Goal: Transaction & Acquisition: Obtain resource

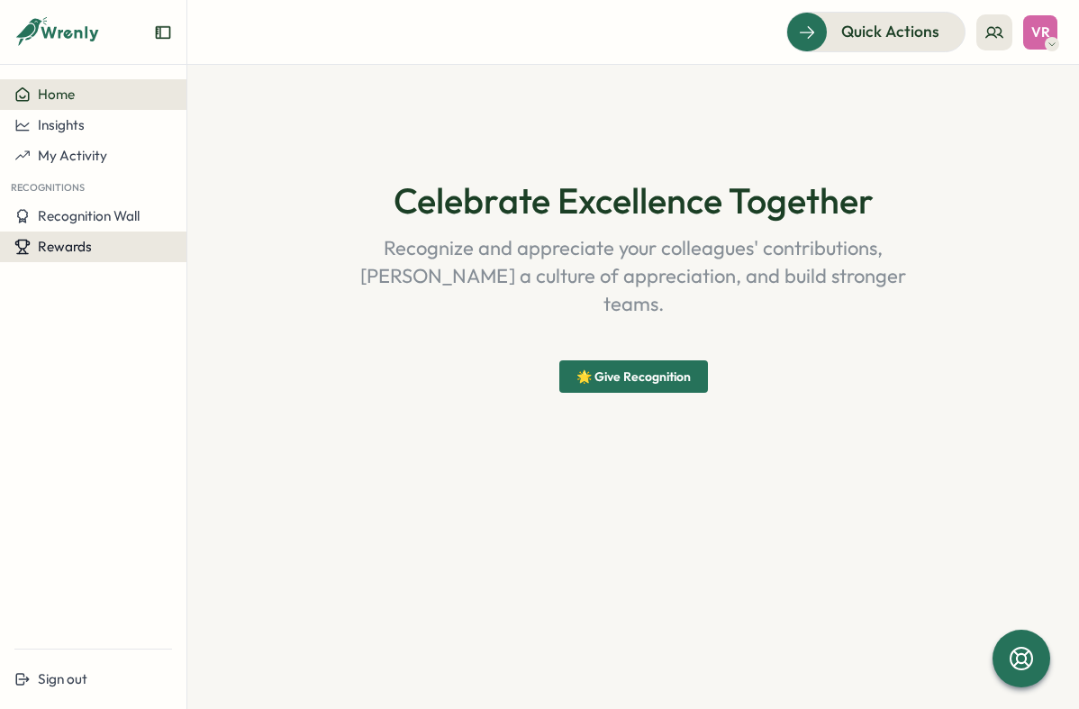
click at [64, 237] on button "Rewards" at bounding box center [93, 246] width 186 height 31
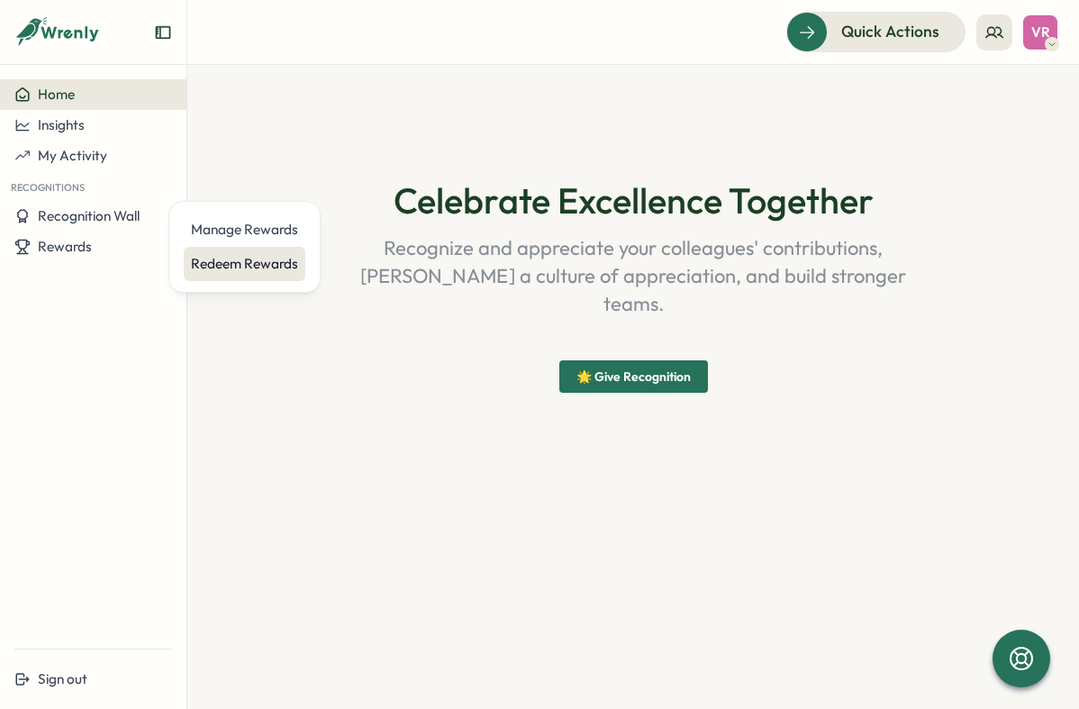
click at [213, 265] on div "Redeem Rewards" at bounding box center [244, 264] width 107 height 20
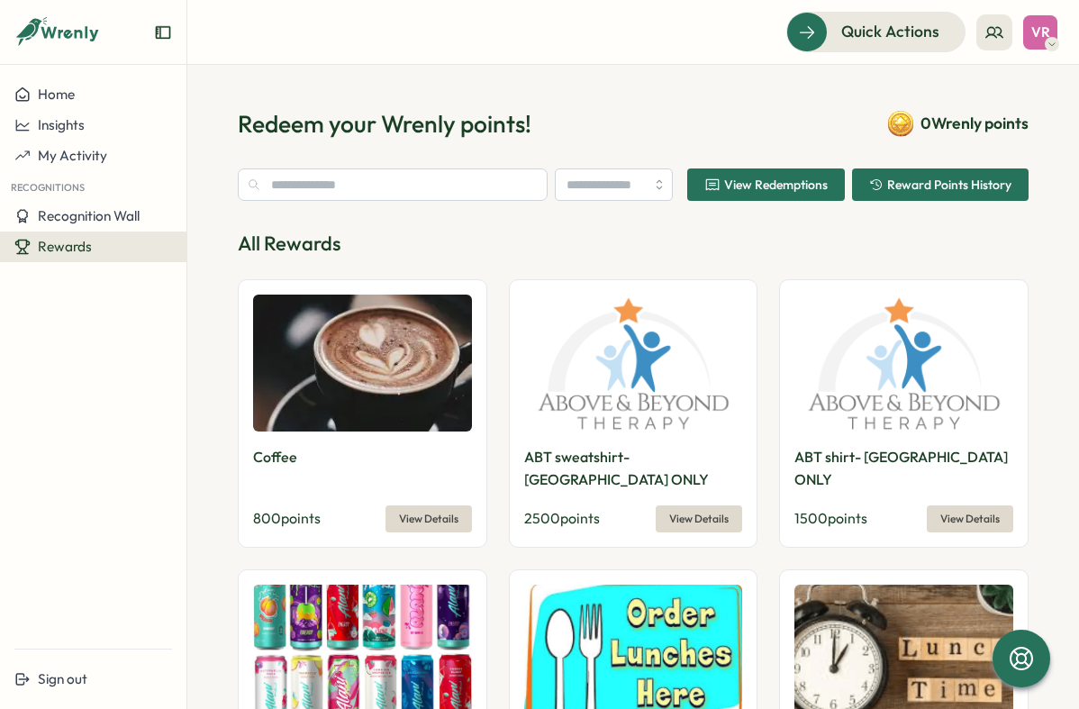
type input "**********"
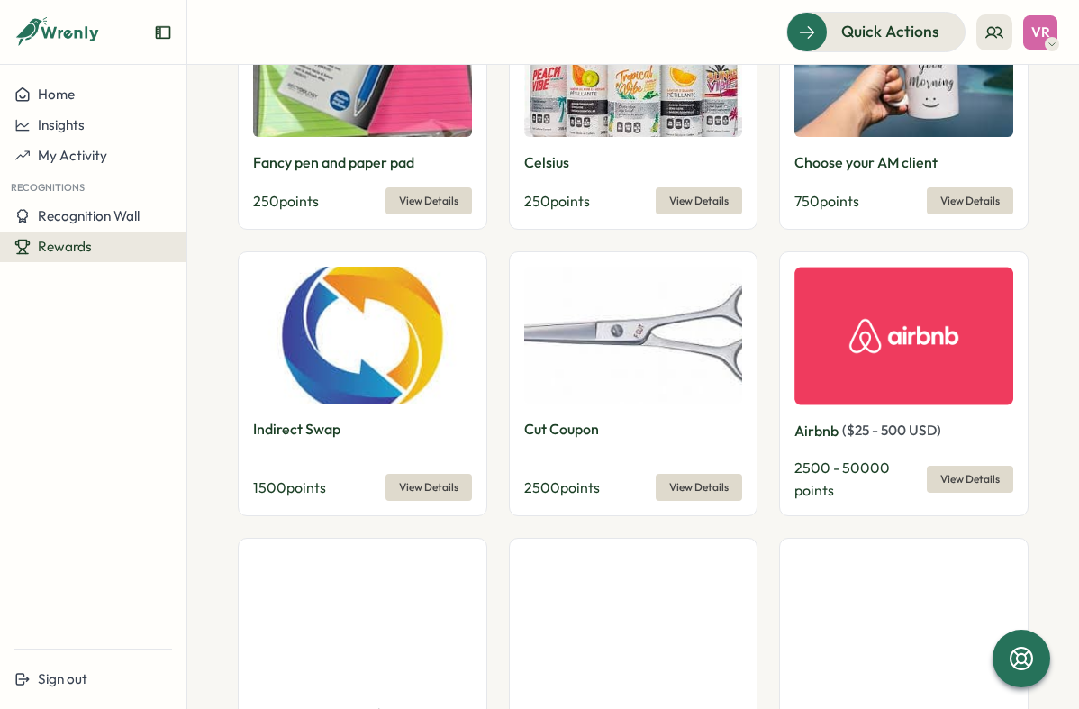
scroll to position [1120, 0]
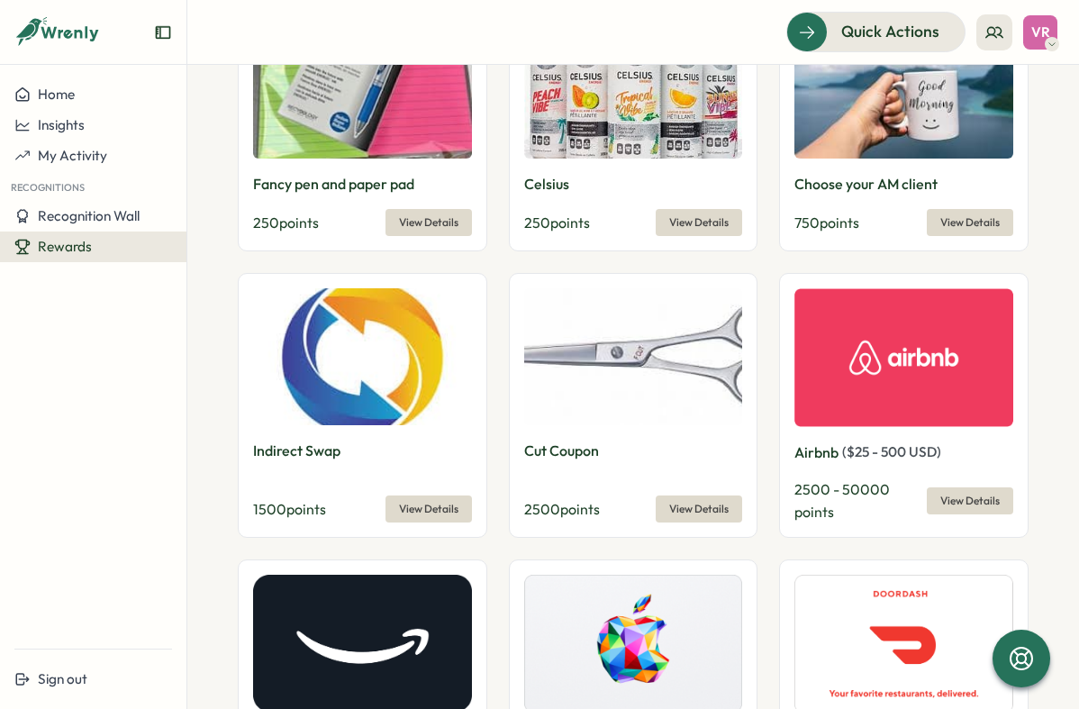
click at [348, 328] on img at bounding box center [362, 356] width 219 height 137
click at [422, 496] on span "View Details" at bounding box center [428, 508] width 59 height 25
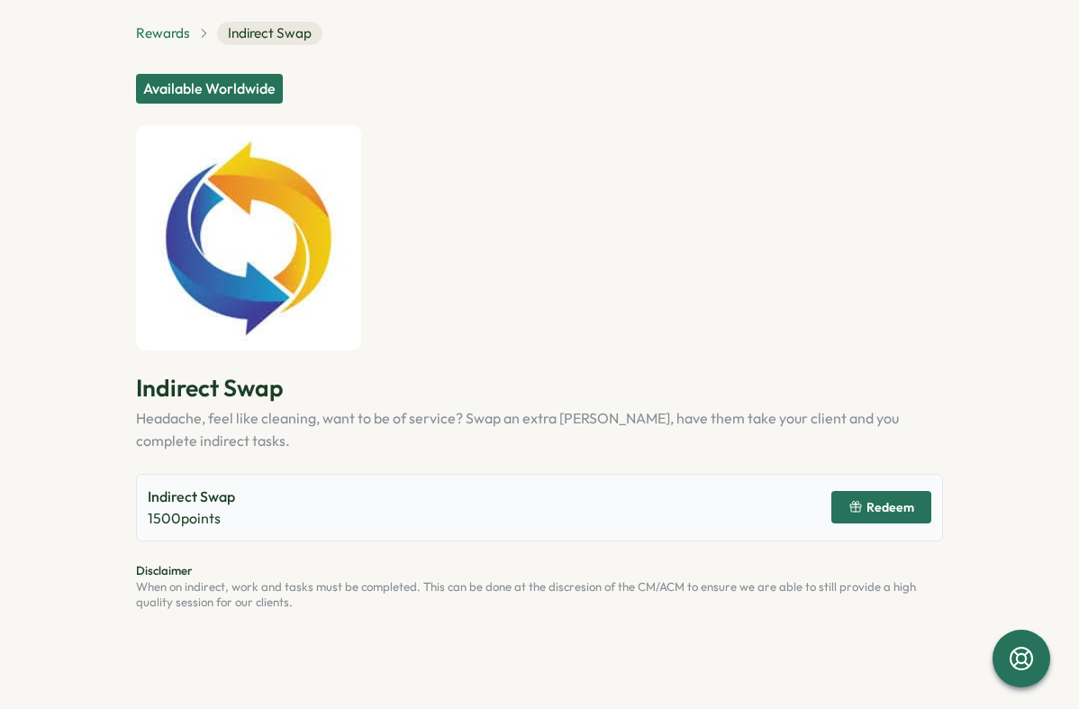
click at [172, 39] on span "Rewards" at bounding box center [163, 33] width 54 height 20
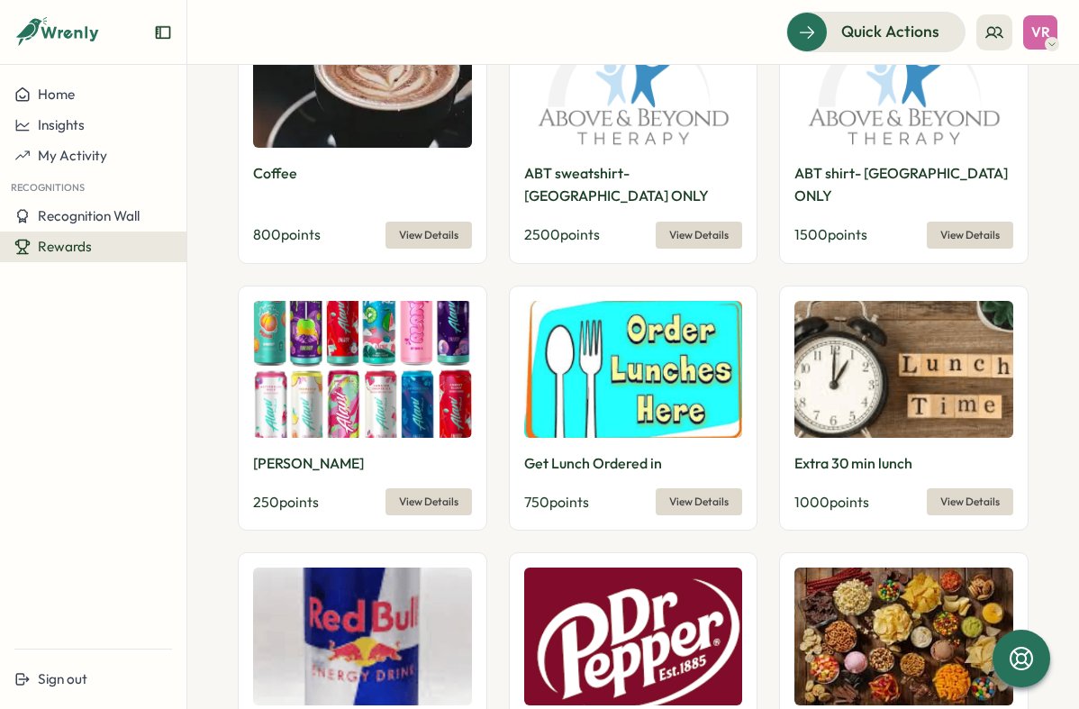
scroll to position [307, 0]
